Goal: Communication & Community: Participate in discussion

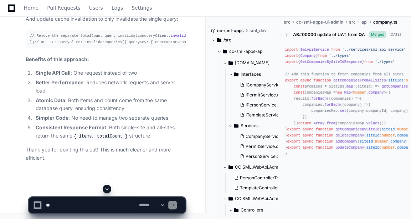
drag, startPoint x: 0, startPoint y: 0, endPoint x: 10, endPoint y: 131, distance: 131.4
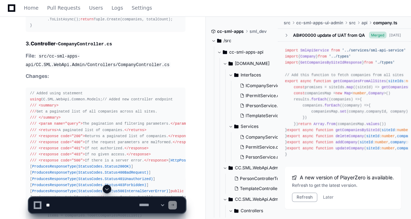
scroll to position [2309, 0]
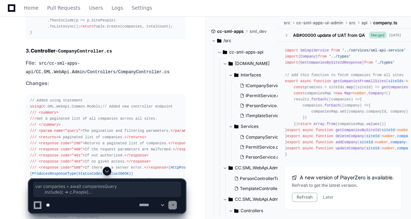
drag, startPoint x: 36, startPoint y: 114, endPoint x: 76, endPoint y: 143, distance: 49.5
copy div "var companies = await companiesQuery .Include(c => c.People) .Include(c => c.Pe…"
click at [82, 205] on textarea at bounding box center [91, 205] width 93 height 16
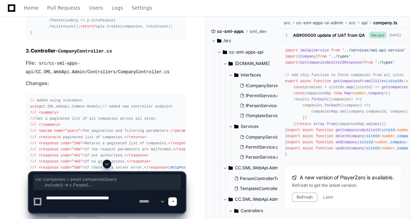
paste textarea "**********"
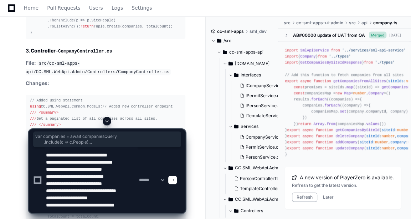
scroll to position [9, 0]
type textarea "**********"
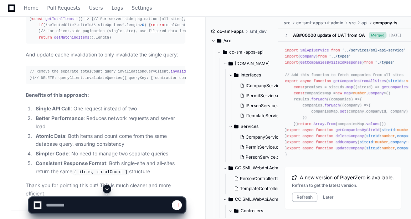
scroll to position [4363, 0]
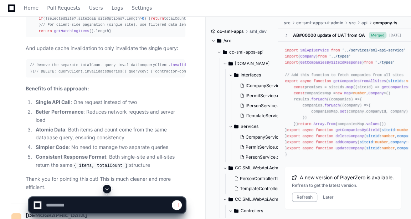
click at [107, 187] on span at bounding box center [107, 189] width 6 height 6
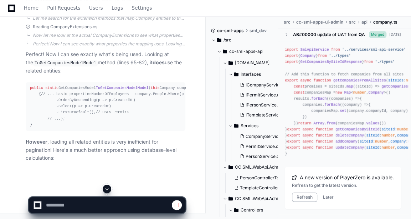
scroll to position [5831, 0]
click at [101, 161] on p "However , loading all related entities is very inefficient for pagination! Here…" at bounding box center [106, 150] width 160 height 24
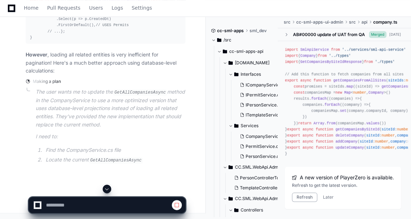
click at [105, 190] on span at bounding box center [107, 189] width 6 height 6
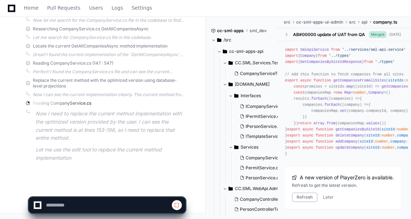
scroll to position [6004, 0]
drag, startPoint x: 326, startPoint y: 196, endPoint x: 190, endPoint y: 160, distance: 140.3
click at [326, 196] on button "Later" at bounding box center [328, 197] width 11 height 6
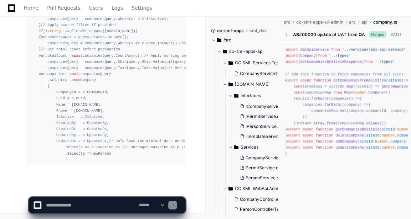
scroll to position [6492, 0]
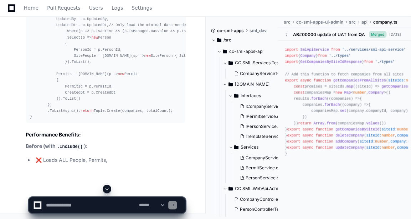
click at [108, 191] on span at bounding box center [107, 189] width 6 height 6
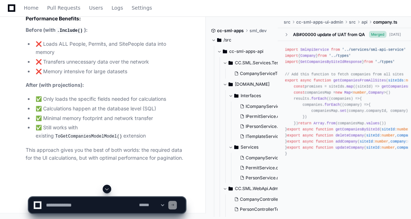
scroll to position [6595, 0]
